Goal: Navigation & Orientation: Find specific page/section

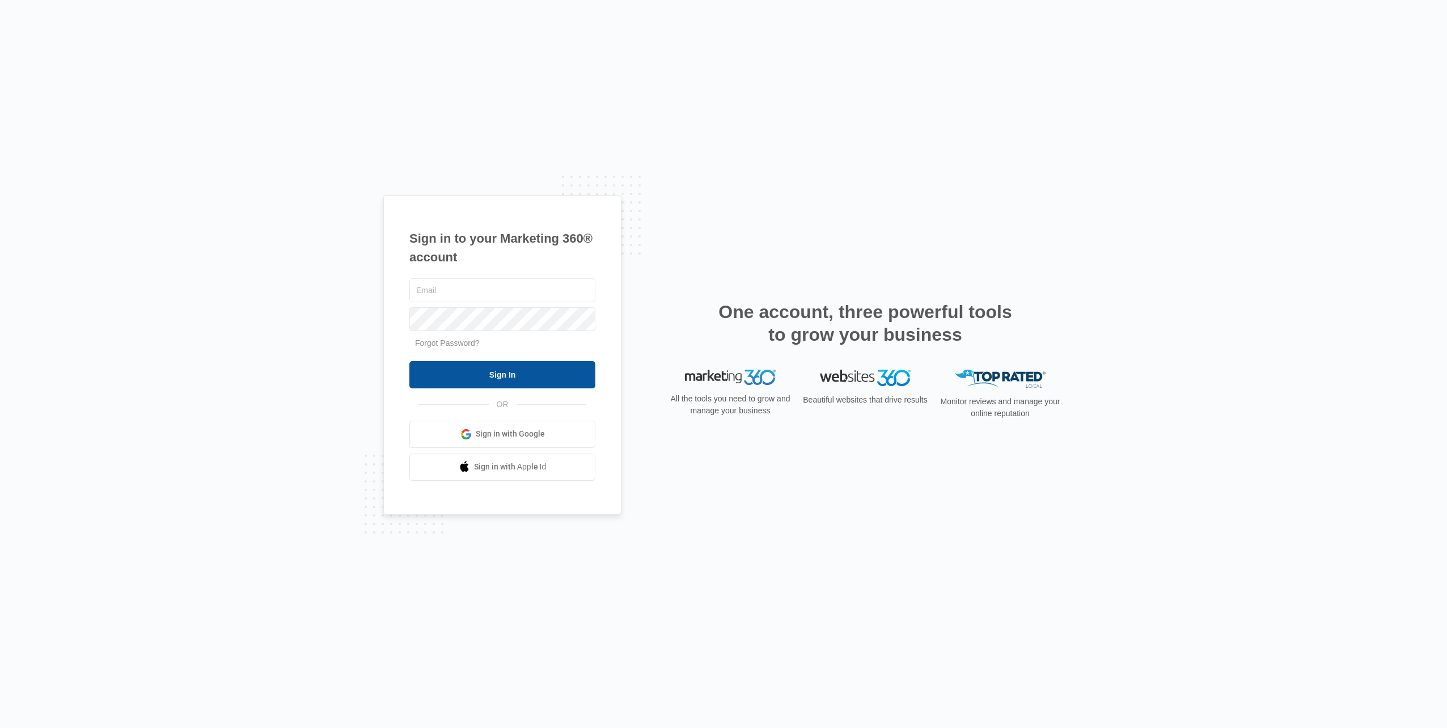
type input "[PERSON_NAME][EMAIL_ADDRESS][DOMAIN_NAME]"
click at [473, 383] on input "Sign In" at bounding box center [502, 374] width 186 height 27
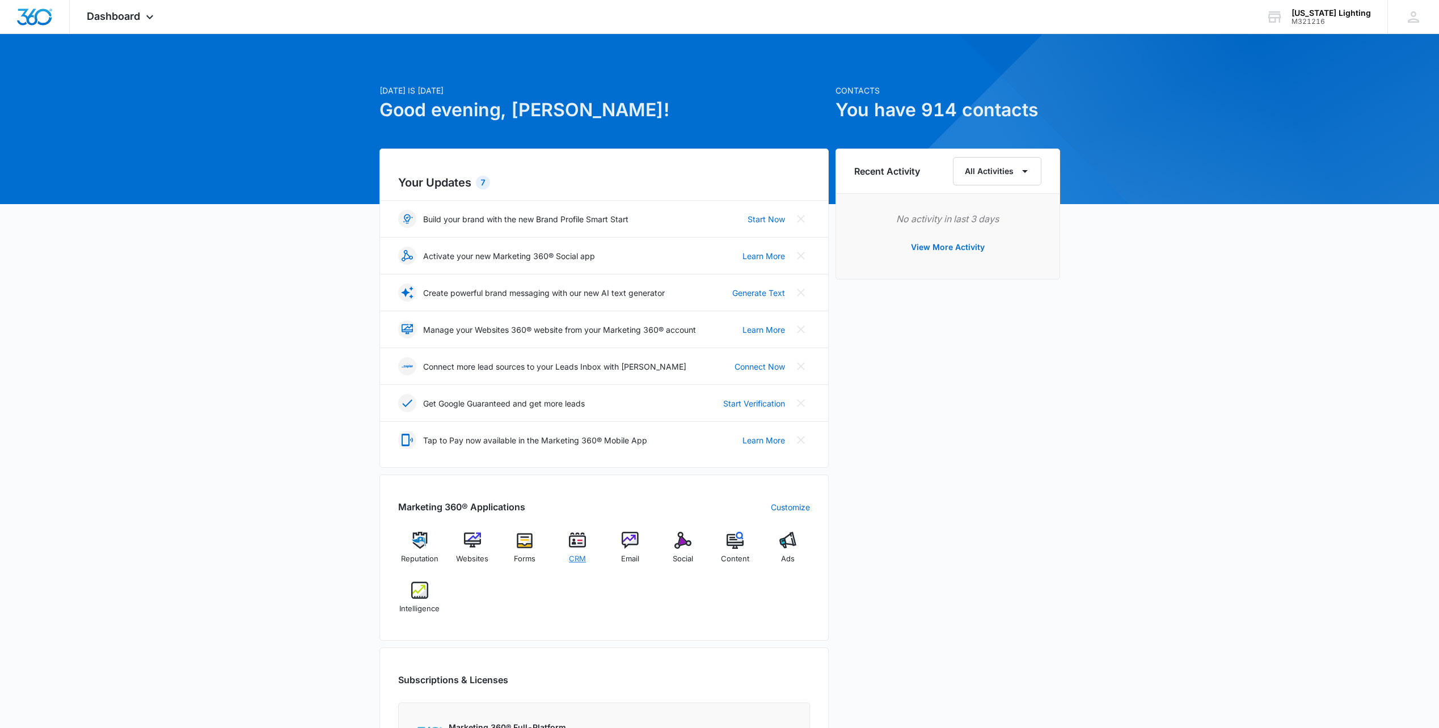
click at [575, 546] on img at bounding box center [577, 540] width 17 height 17
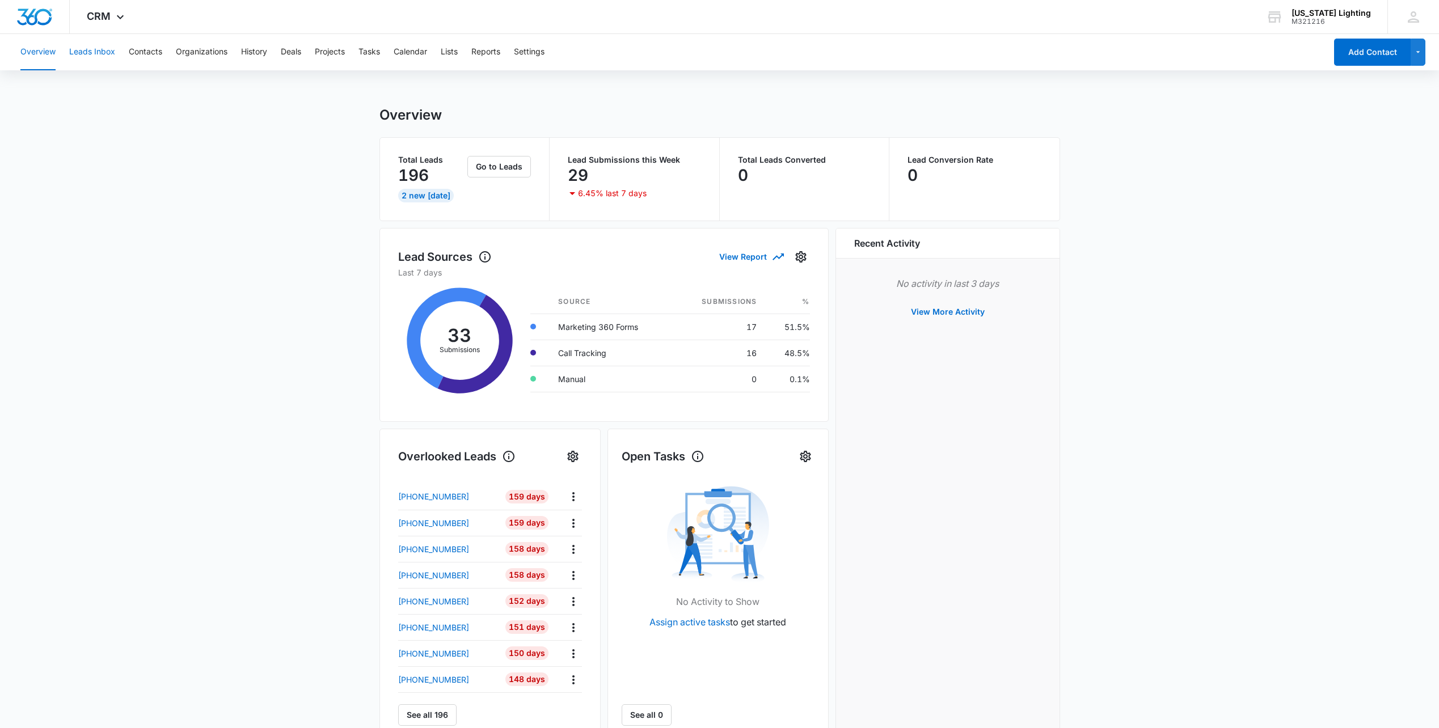
click at [89, 51] on button "Leads Inbox" at bounding box center [92, 52] width 46 height 36
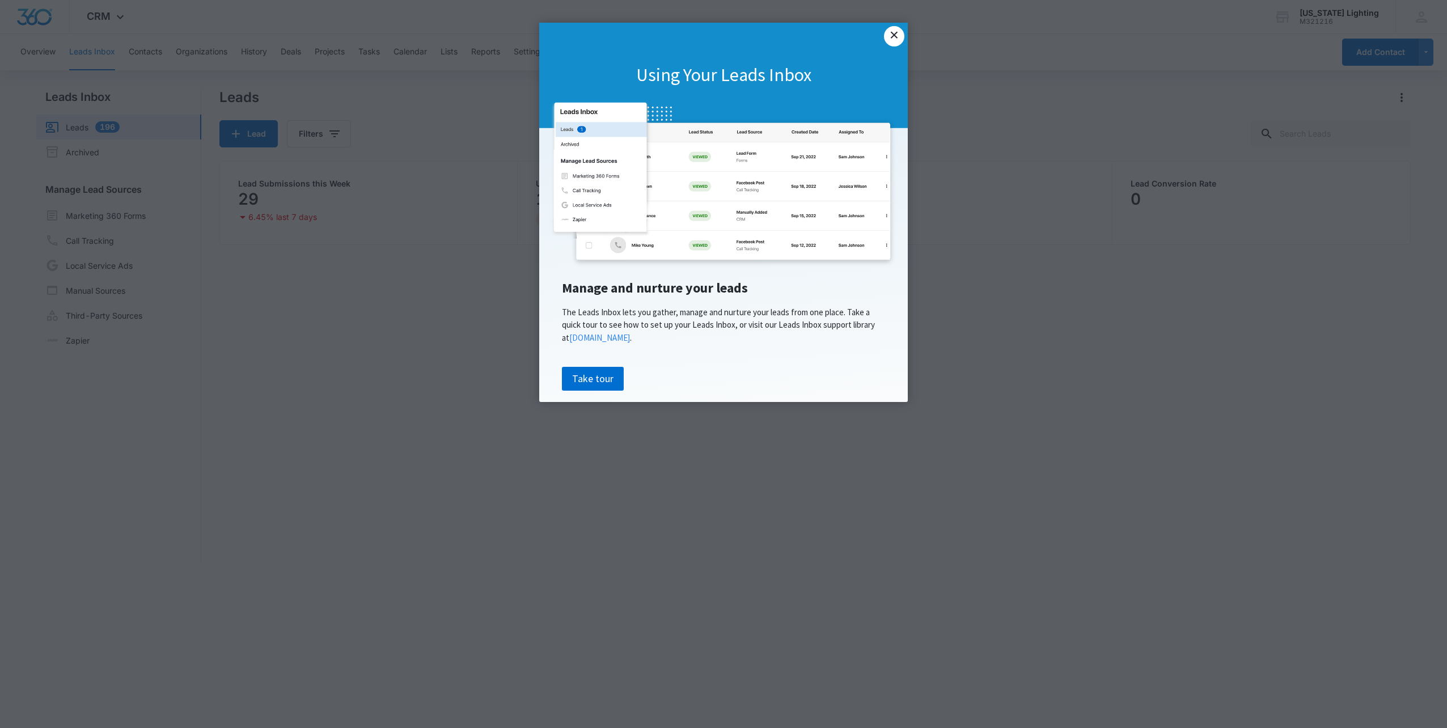
click at [900, 32] on link "×" at bounding box center [894, 36] width 20 height 20
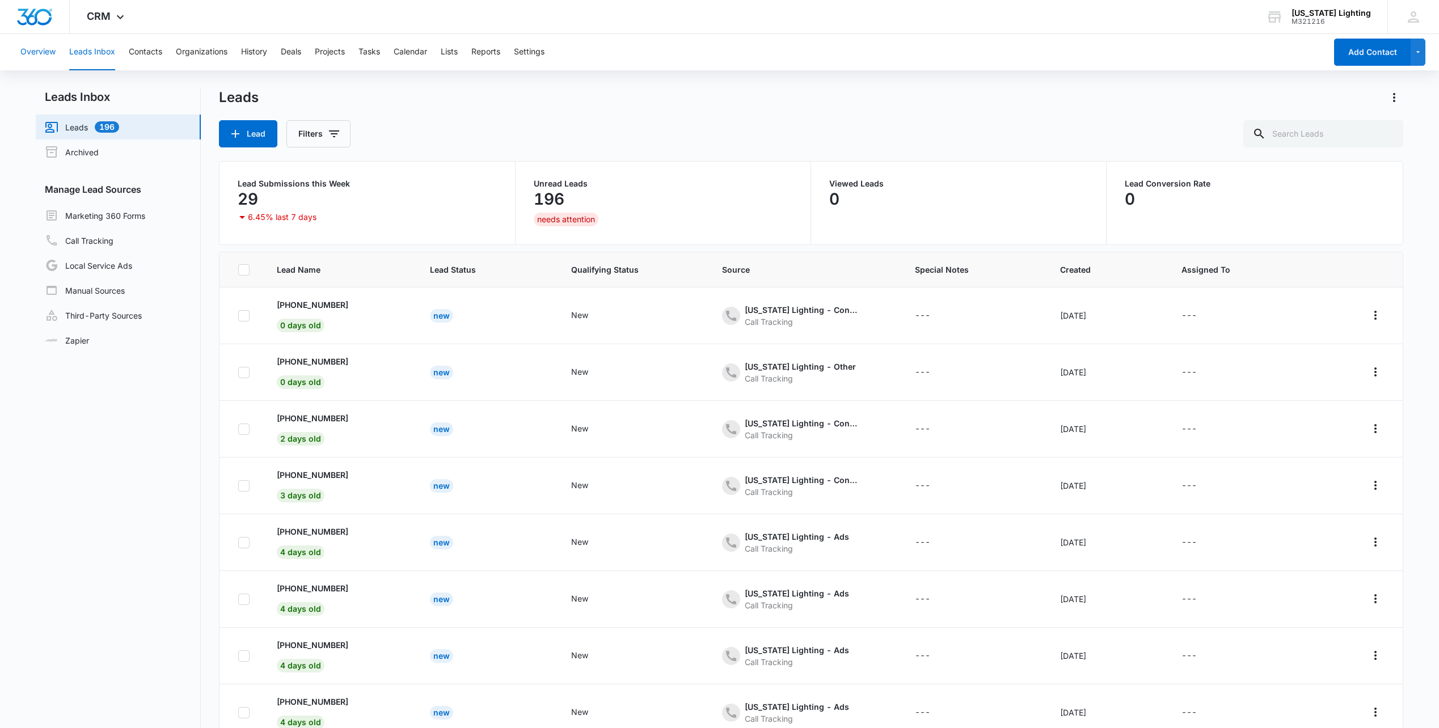
click at [28, 54] on button "Overview" at bounding box center [37, 52] width 35 height 36
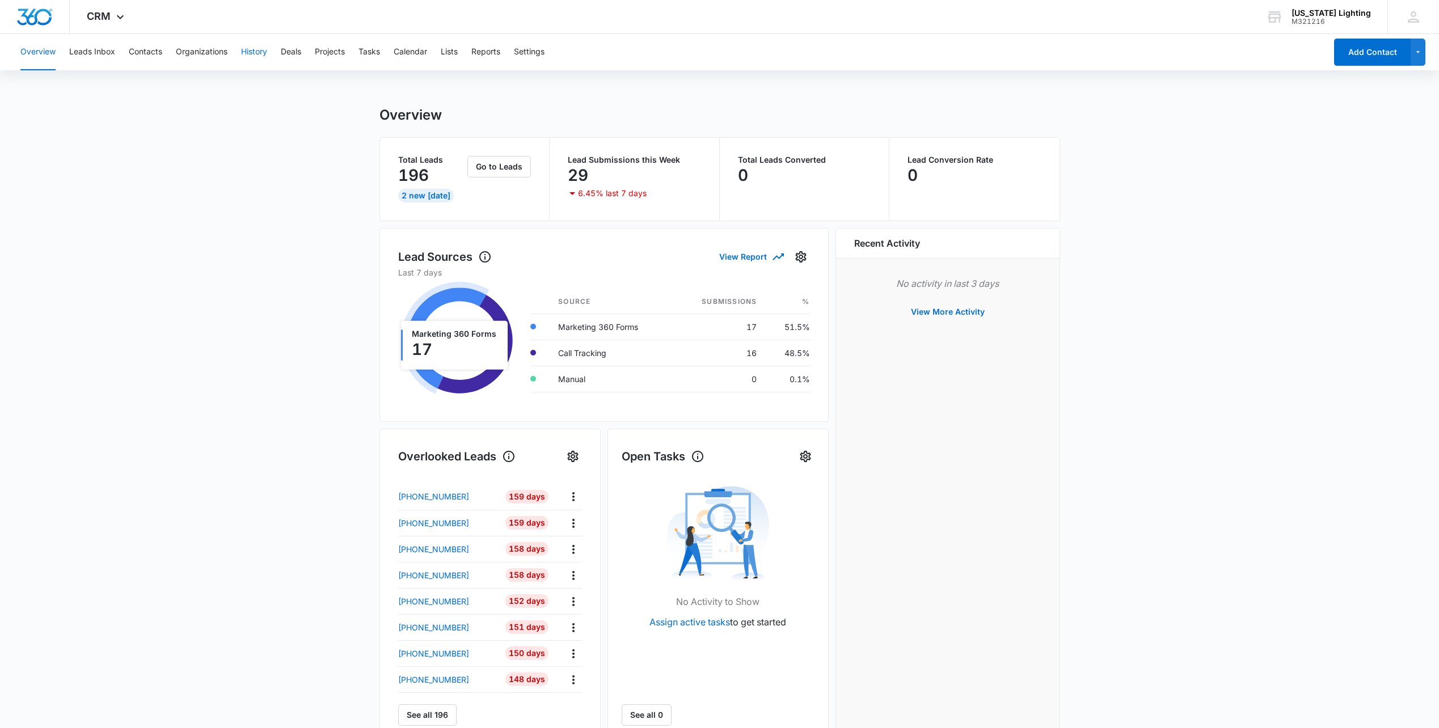
click at [247, 56] on button "History" at bounding box center [254, 52] width 26 height 36
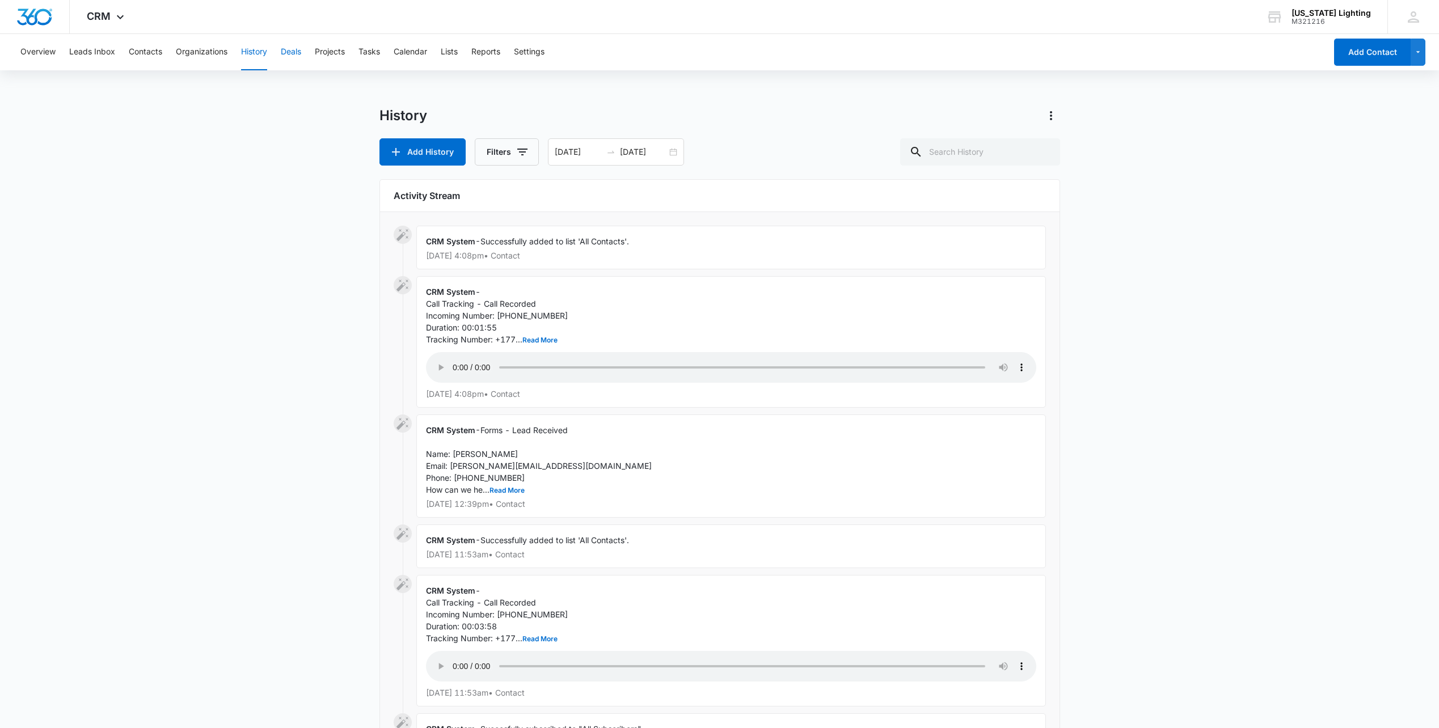
click at [297, 49] on button "Deals" at bounding box center [291, 52] width 20 height 36
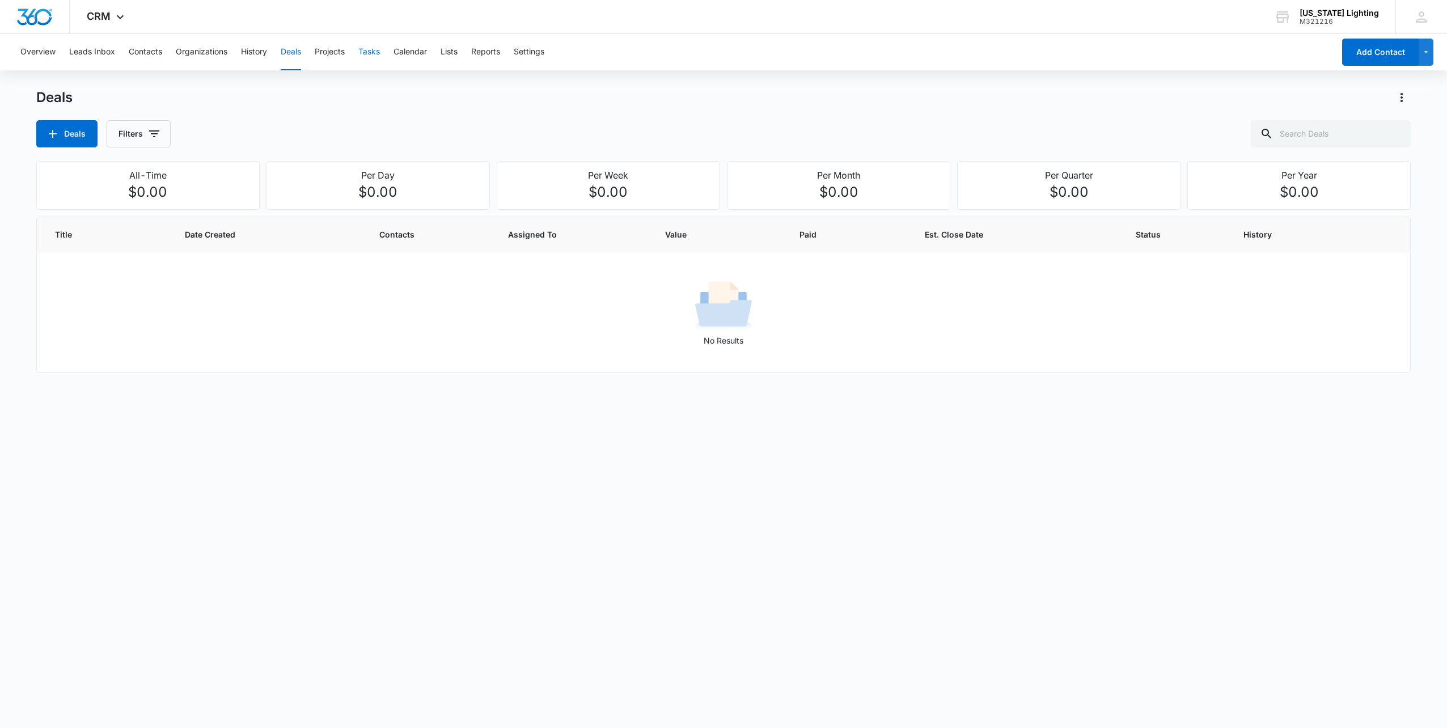
click at [368, 55] on button "Tasks" at bounding box center [369, 52] width 22 height 36
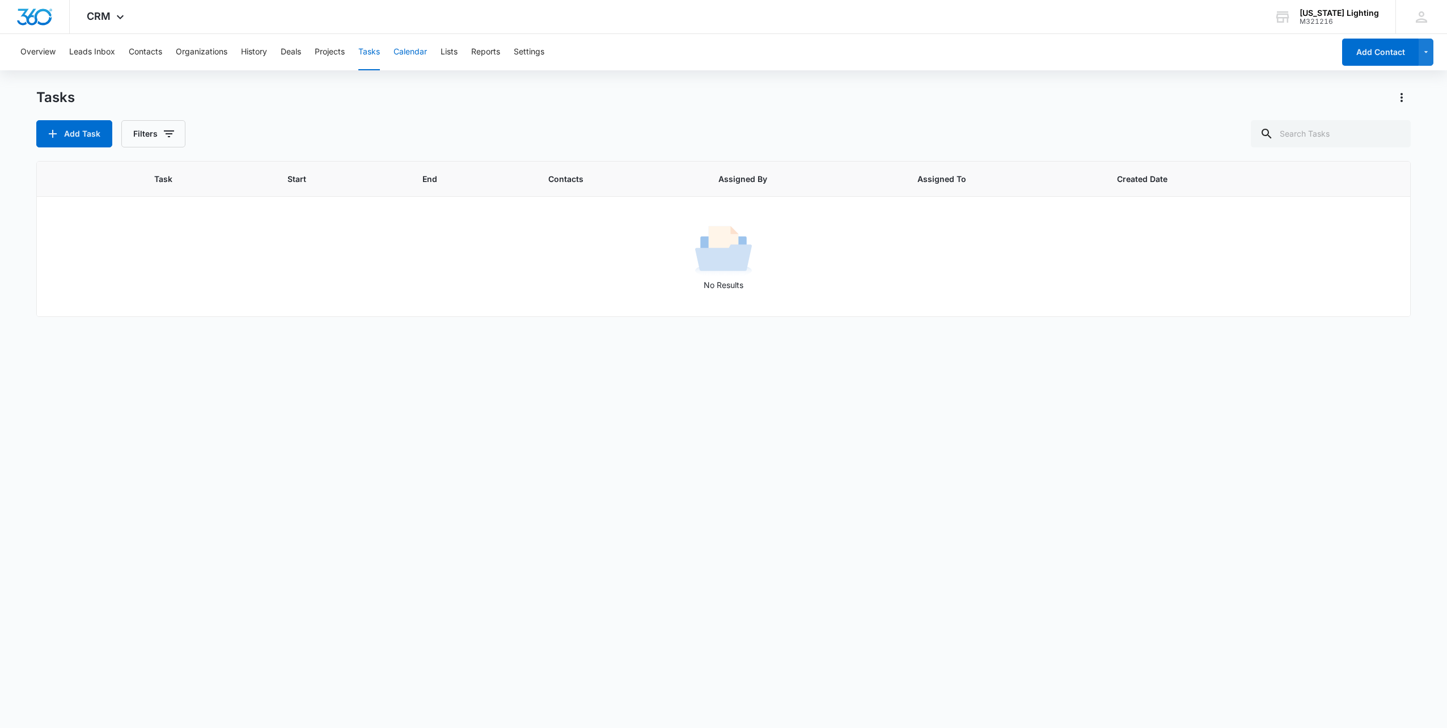
click at [406, 54] on button "Calendar" at bounding box center [410, 52] width 33 height 36
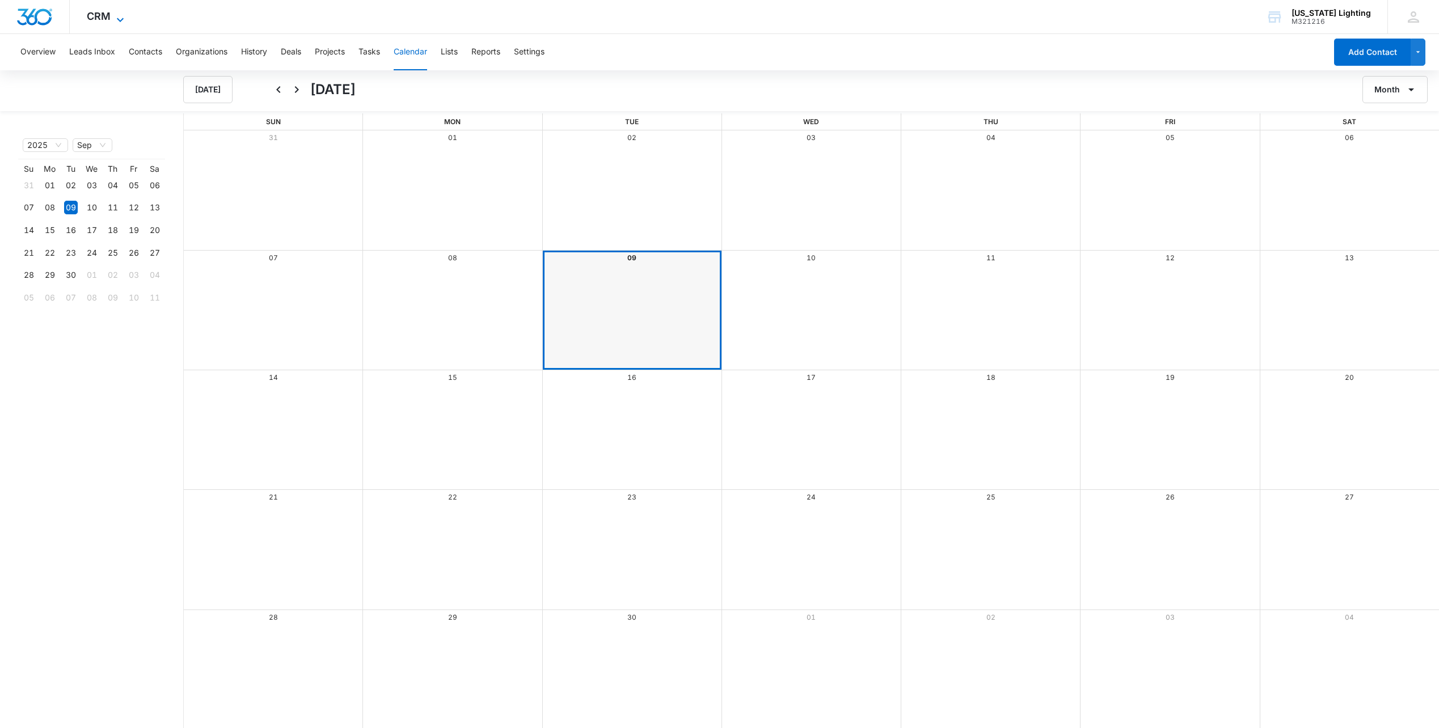
click at [103, 14] on span "CRM" at bounding box center [99, 16] width 24 height 12
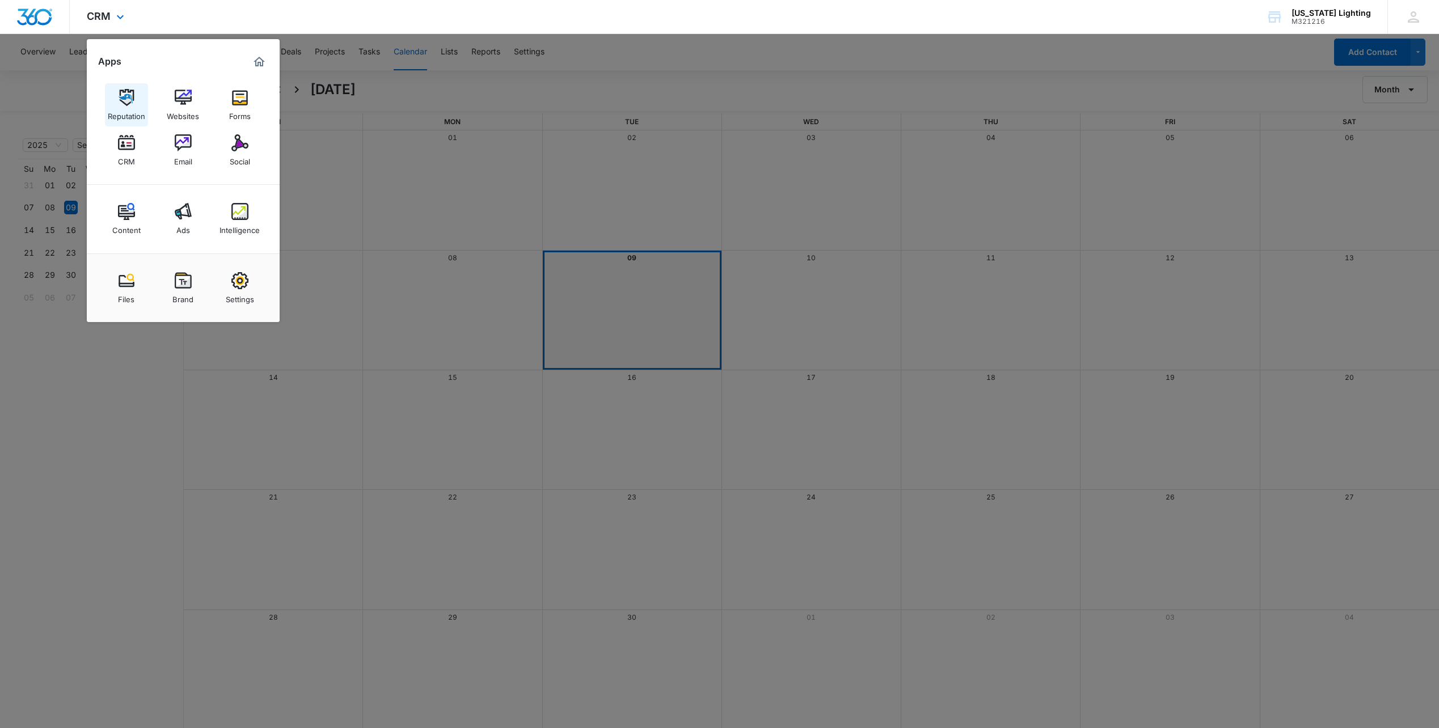
click at [129, 91] on img at bounding box center [126, 97] width 17 height 17
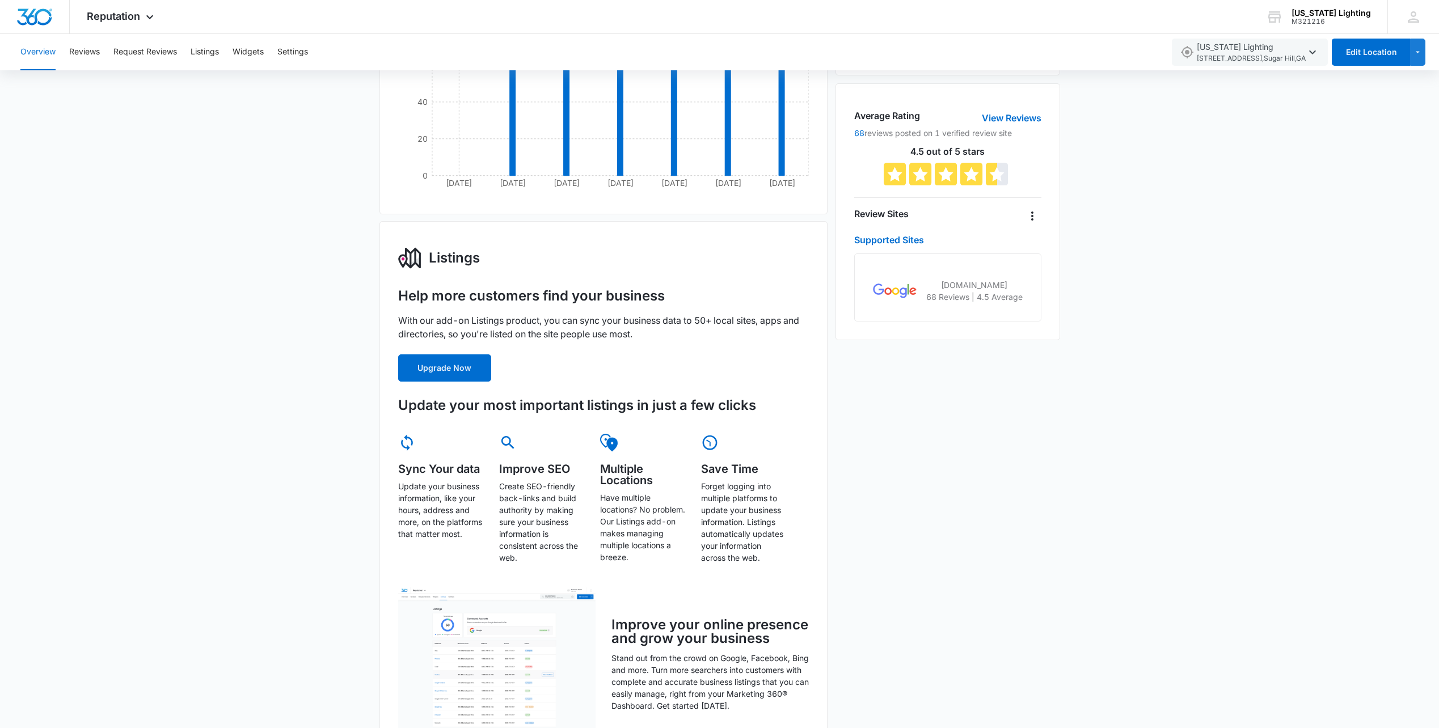
scroll to position [227, 0]
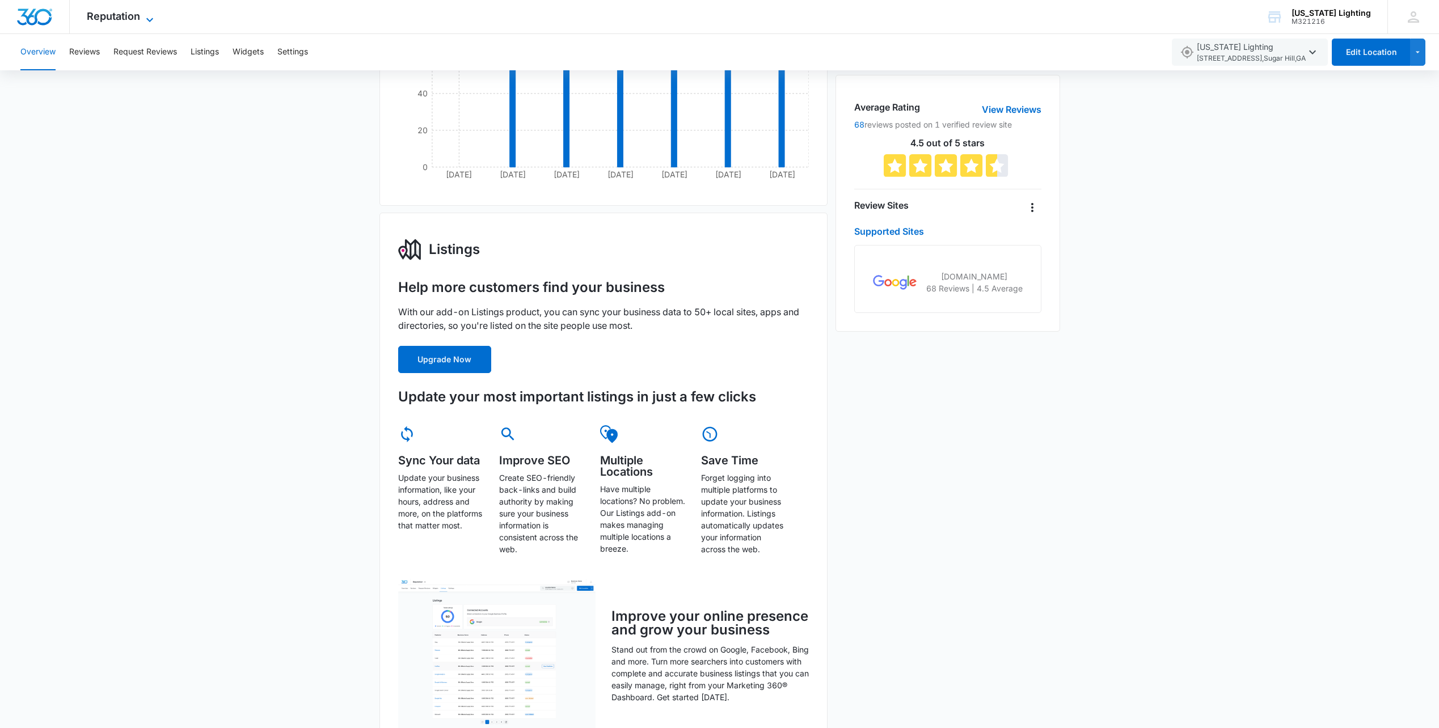
click at [145, 17] on icon at bounding box center [150, 20] width 14 height 14
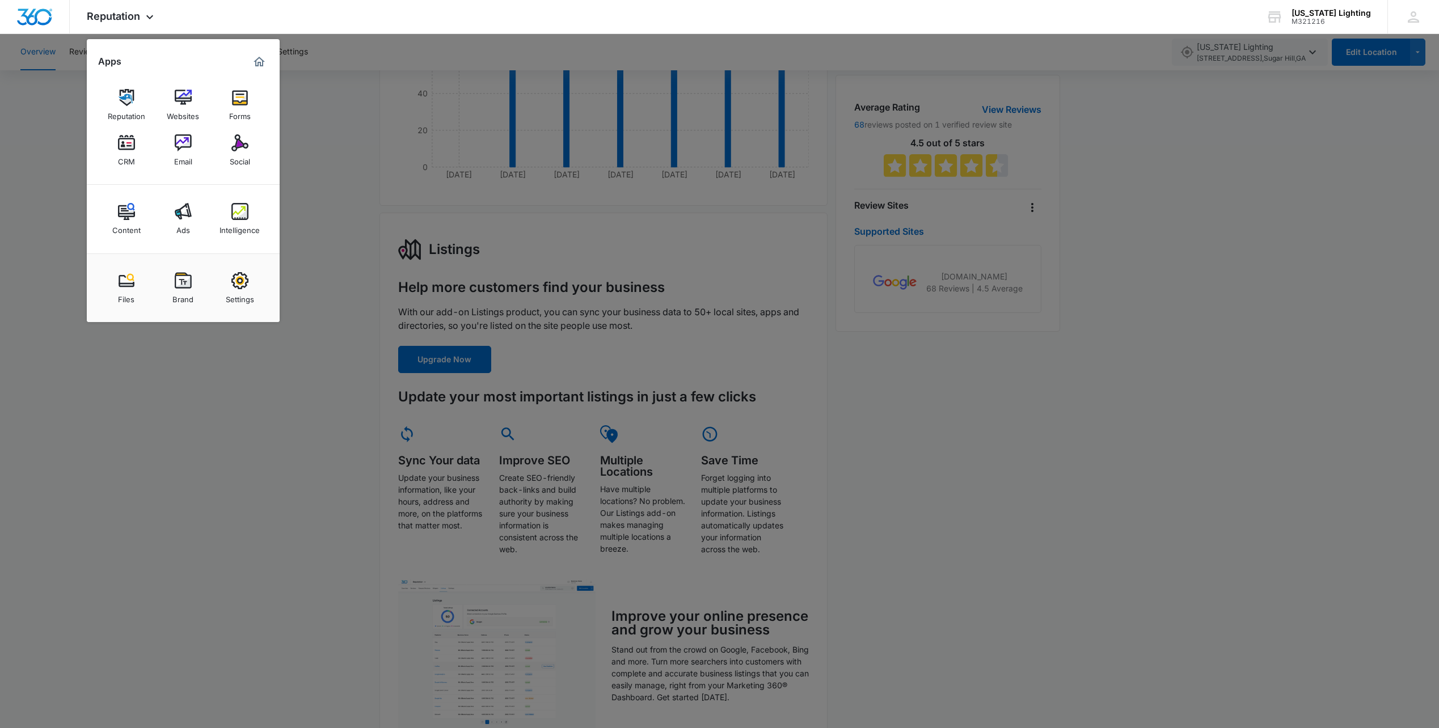
click at [238, 110] on div "Forms" at bounding box center [240, 113] width 22 height 15
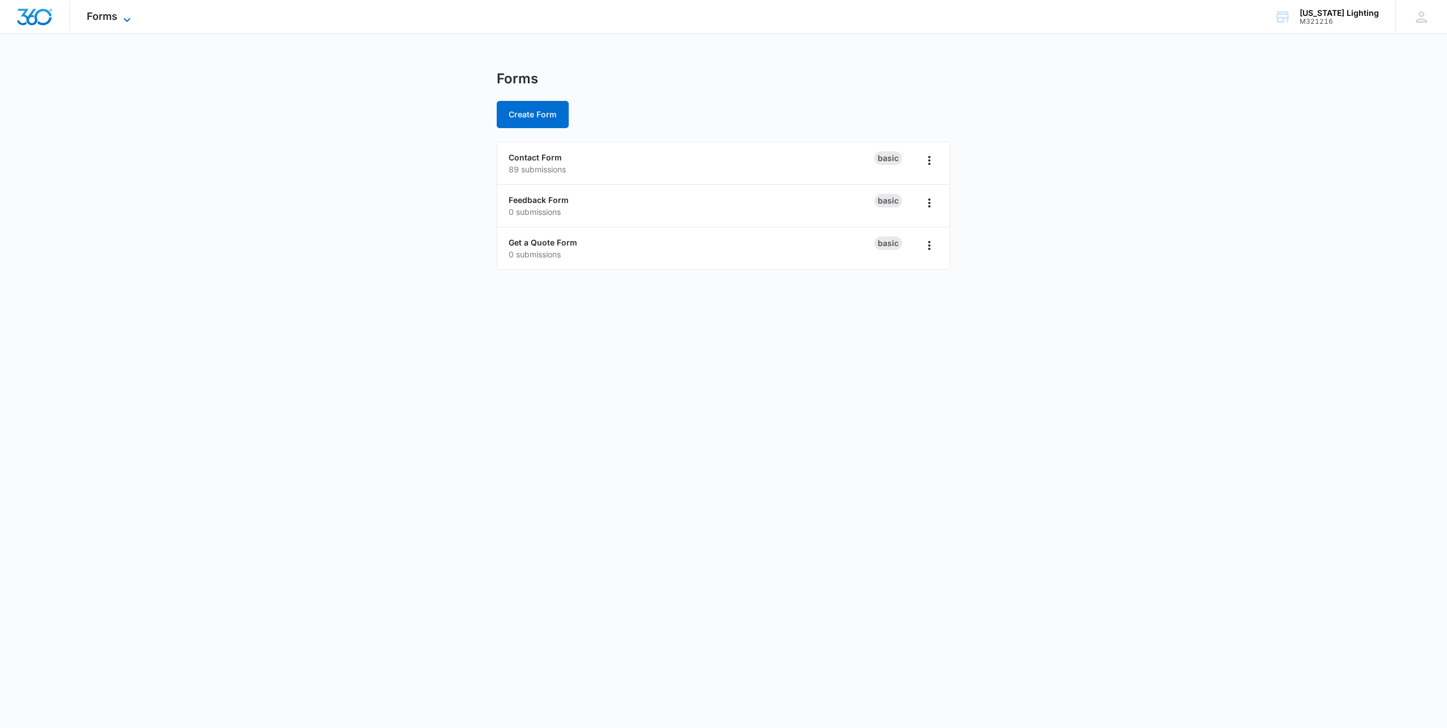
click at [123, 20] on icon at bounding box center [127, 20] width 14 height 14
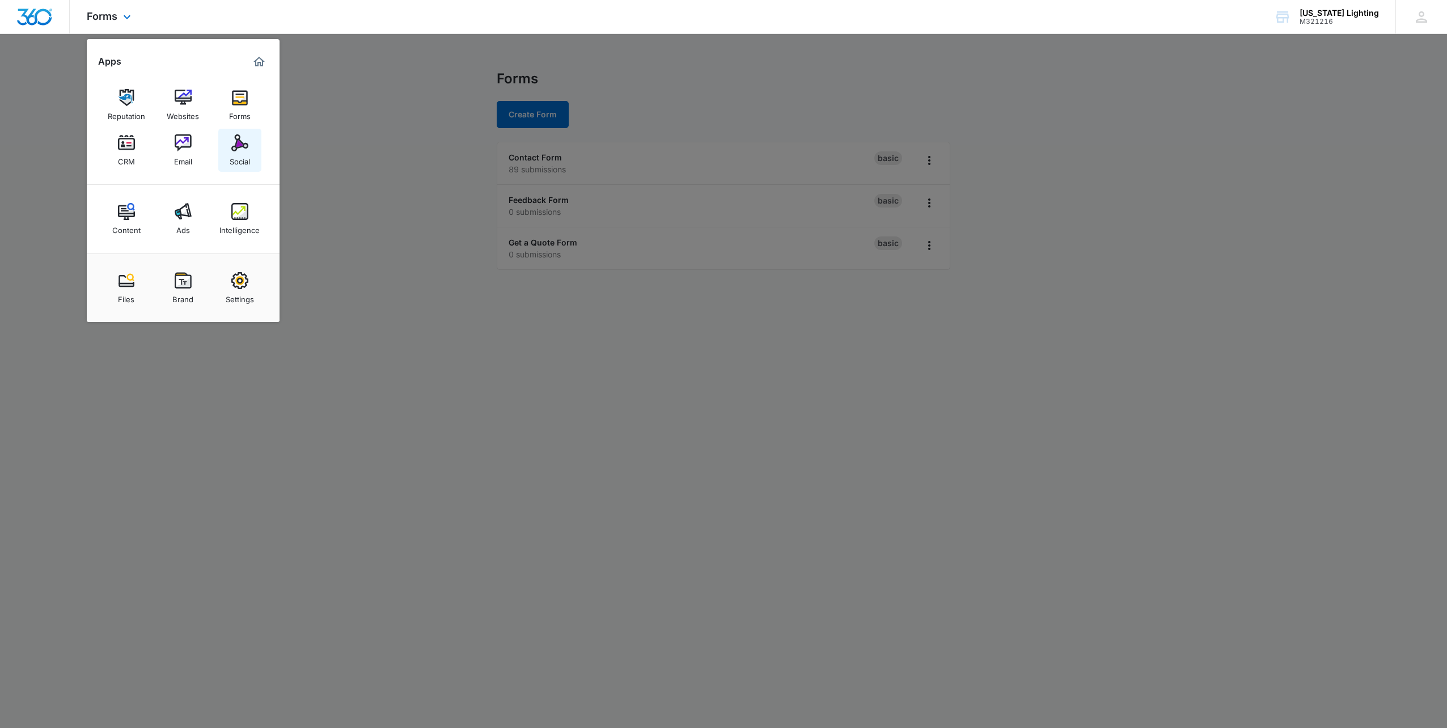
click at [243, 141] on img at bounding box center [239, 142] width 17 height 17
